Goal: Navigation & Orientation: Find specific page/section

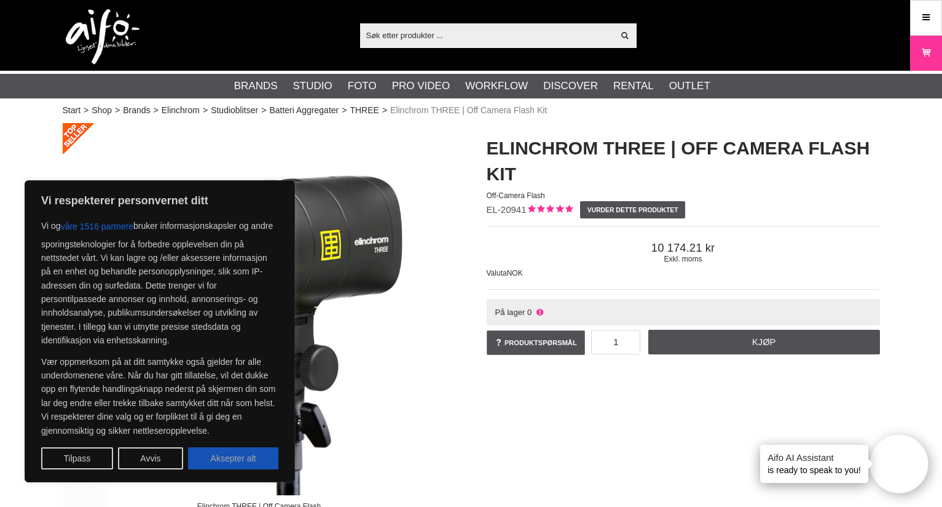
click at [225, 460] on button "Aksepter alt" at bounding box center [233, 458] width 90 height 22
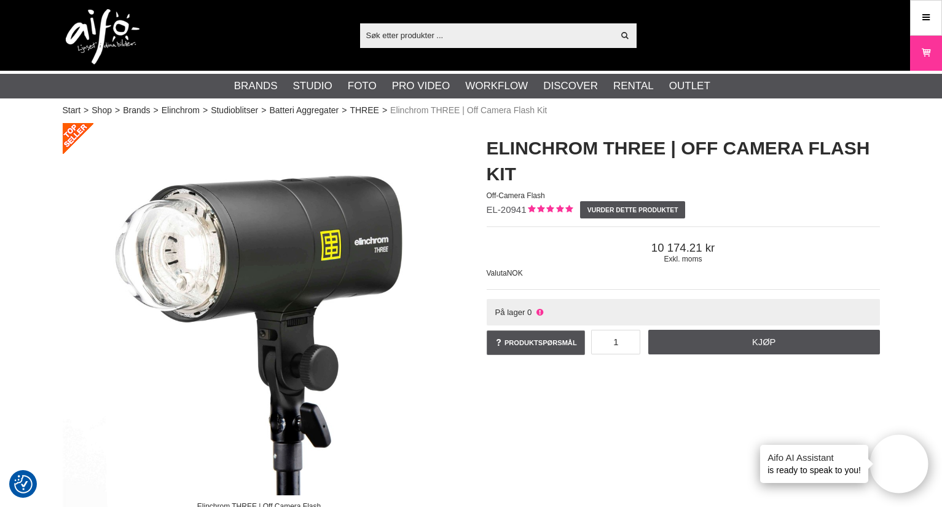
checkbox input "true"
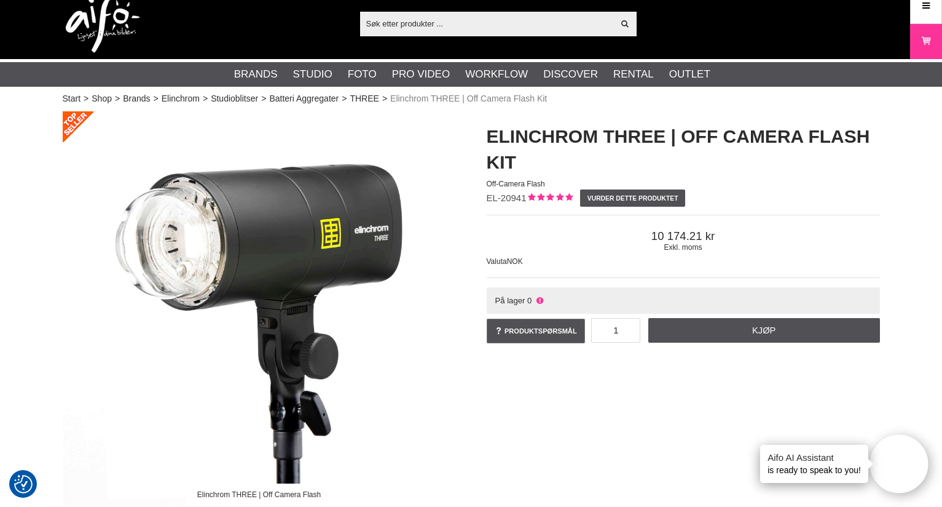
scroll to position [15, 0]
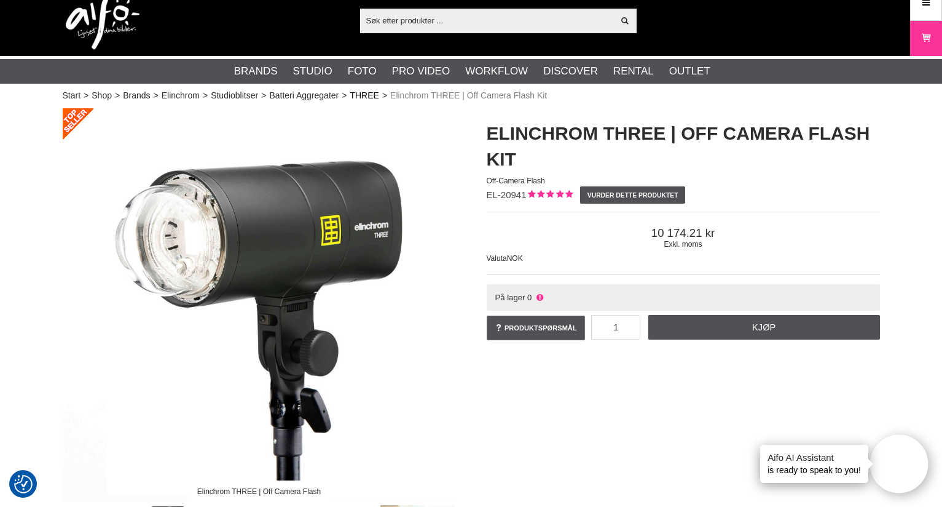
click at [368, 97] on link "THREE" at bounding box center [364, 95] width 29 height 13
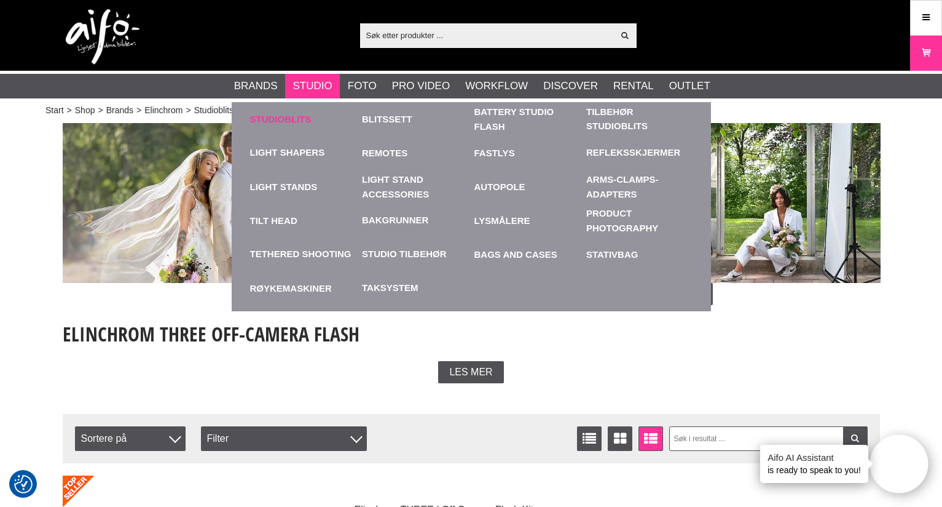
click at [285, 120] on link "Studioblits" at bounding box center [303, 119] width 106 height 34
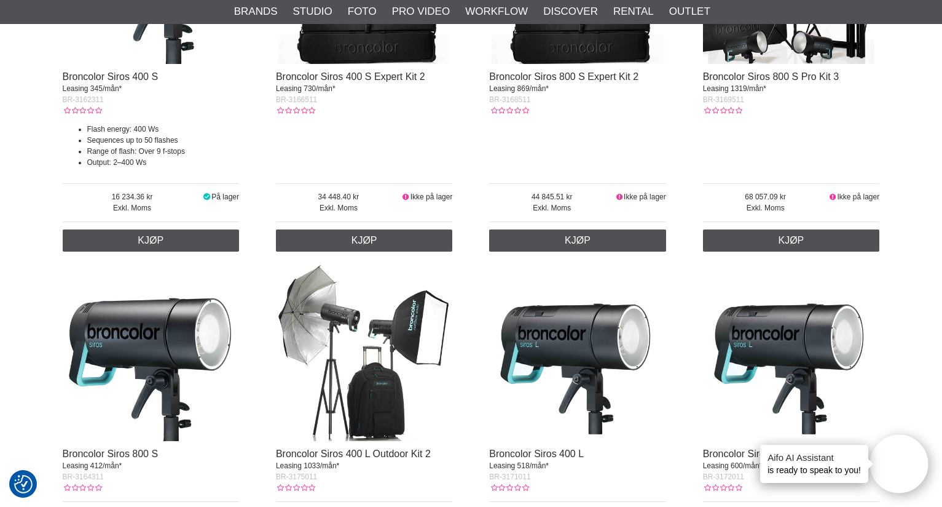
scroll to position [2421, 0]
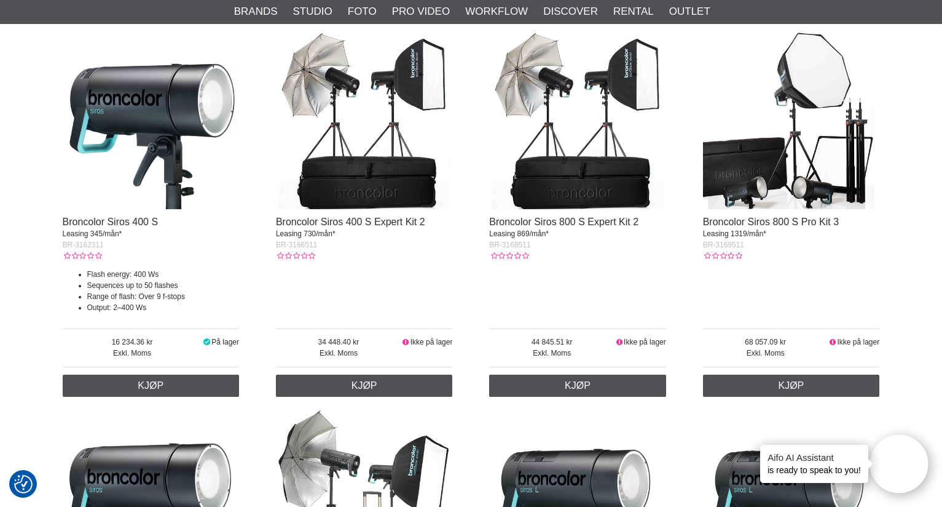
click at [128, 97] on img at bounding box center [151, 120] width 177 height 177
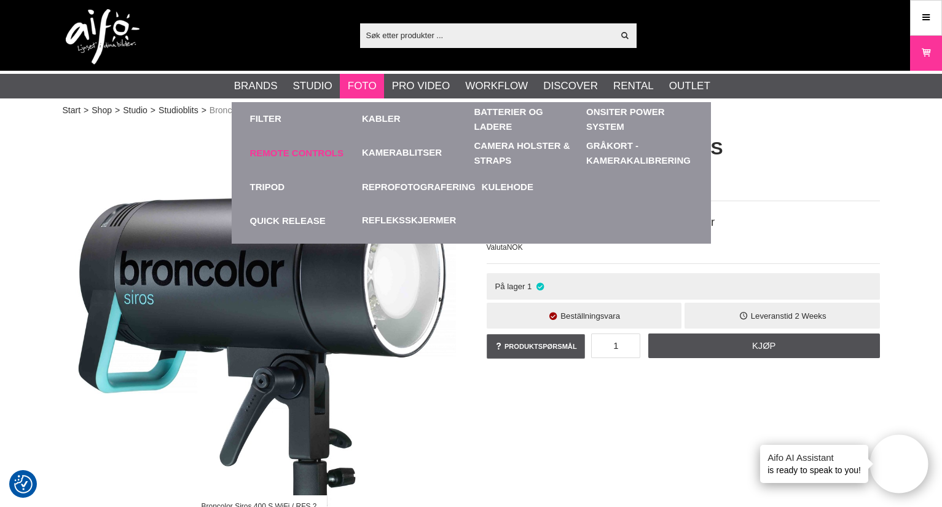
click at [313, 152] on link "Remote Controls" at bounding box center [303, 153] width 106 height 34
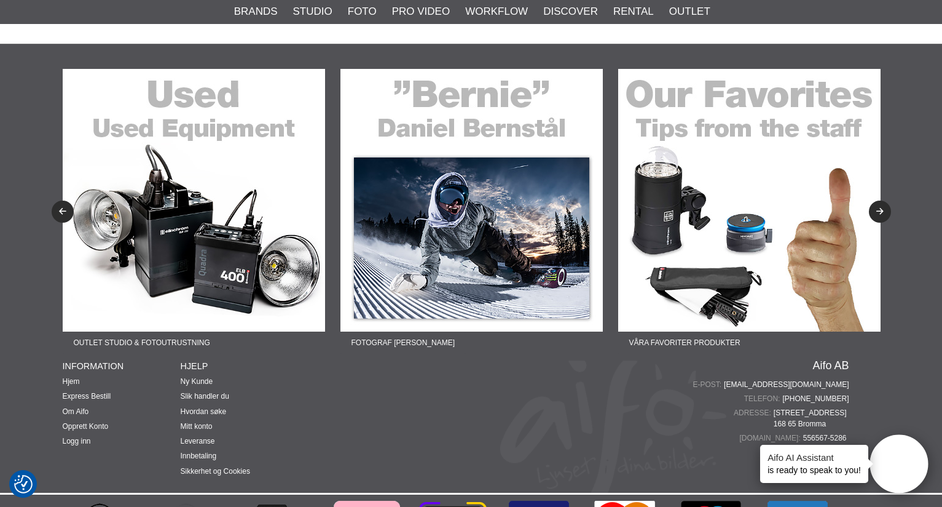
scroll to position [1030, 0]
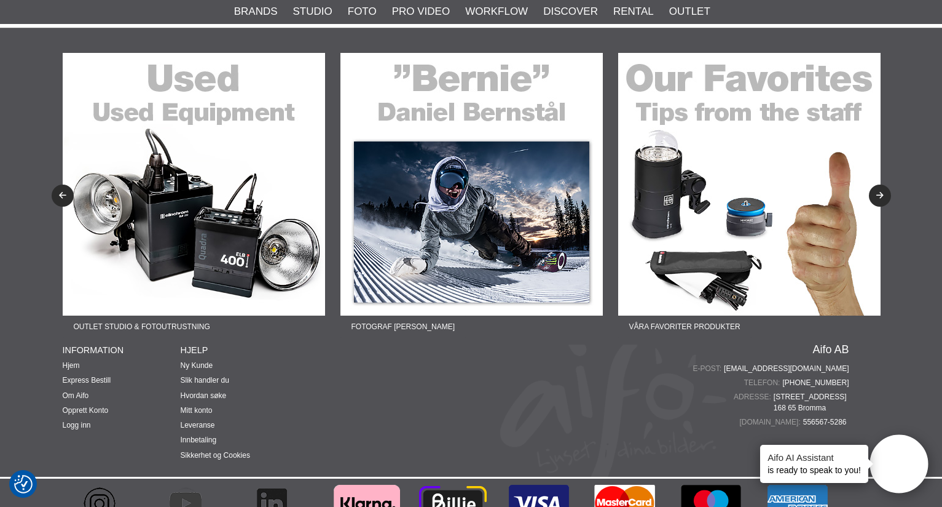
click at [754, 203] on img at bounding box center [749, 184] width 263 height 263
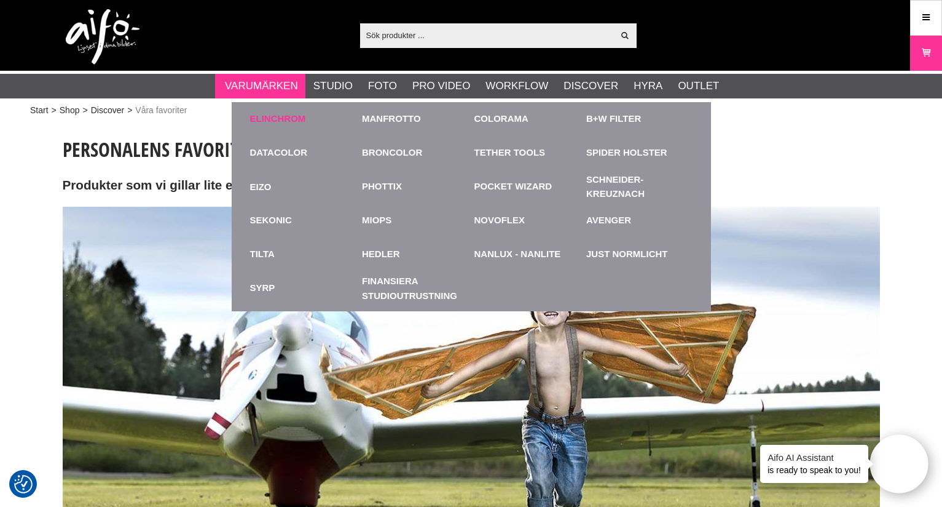
click at [267, 114] on link "Elinchrom" at bounding box center [278, 119] width 56 height 14
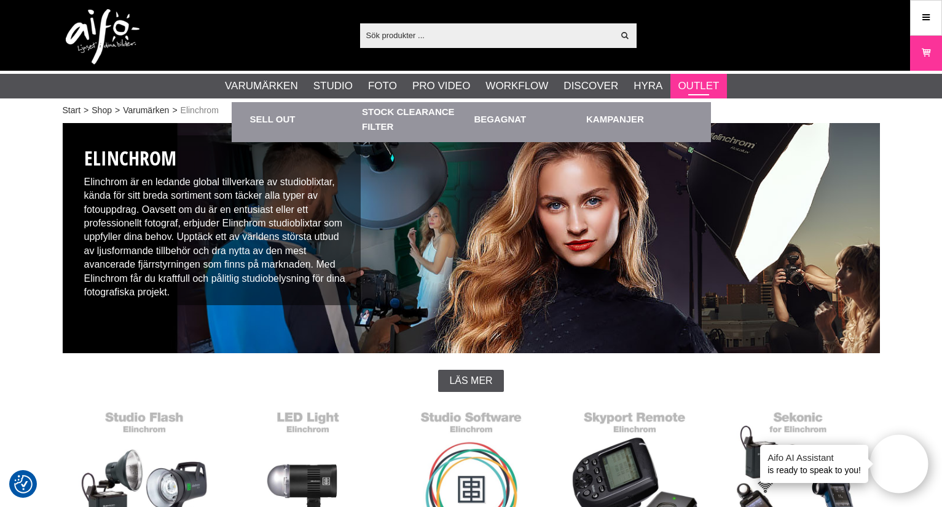
click at [700, 81] on link "Outlet" at bounding box center [698, 86] width 41 height 16
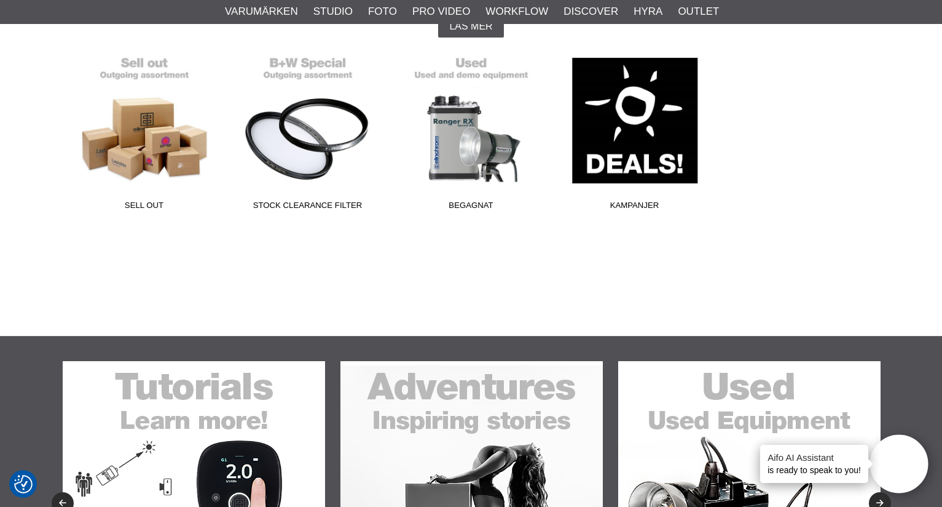
scroll to position [355, 0]
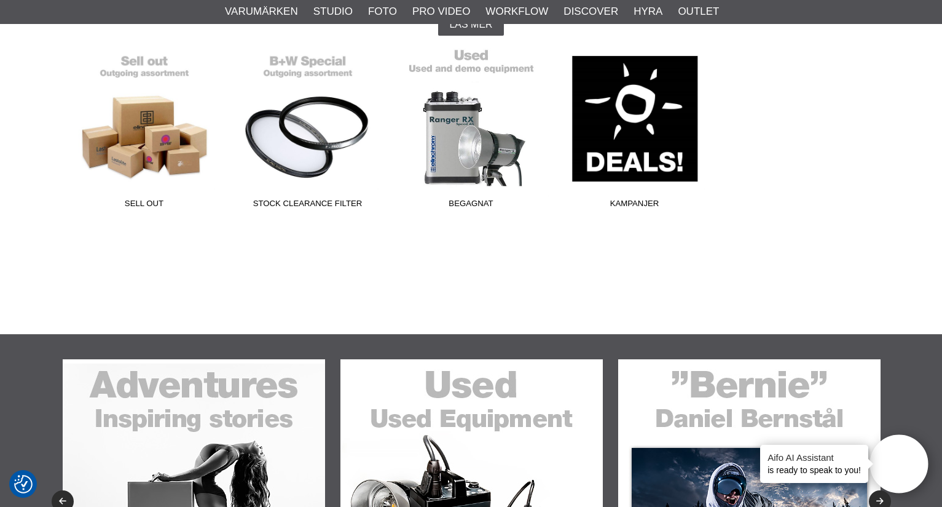
click at [453, 138] on link "Begagnat" at bounding box center [472, 131] width 164 height 166
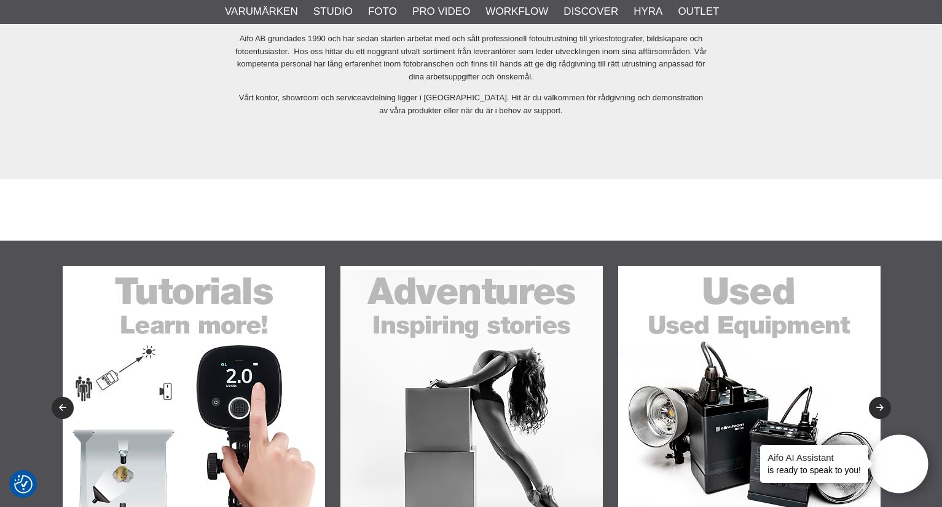
scroll to position [2760, 0]
